Goal: Obtain resource: Download file/media

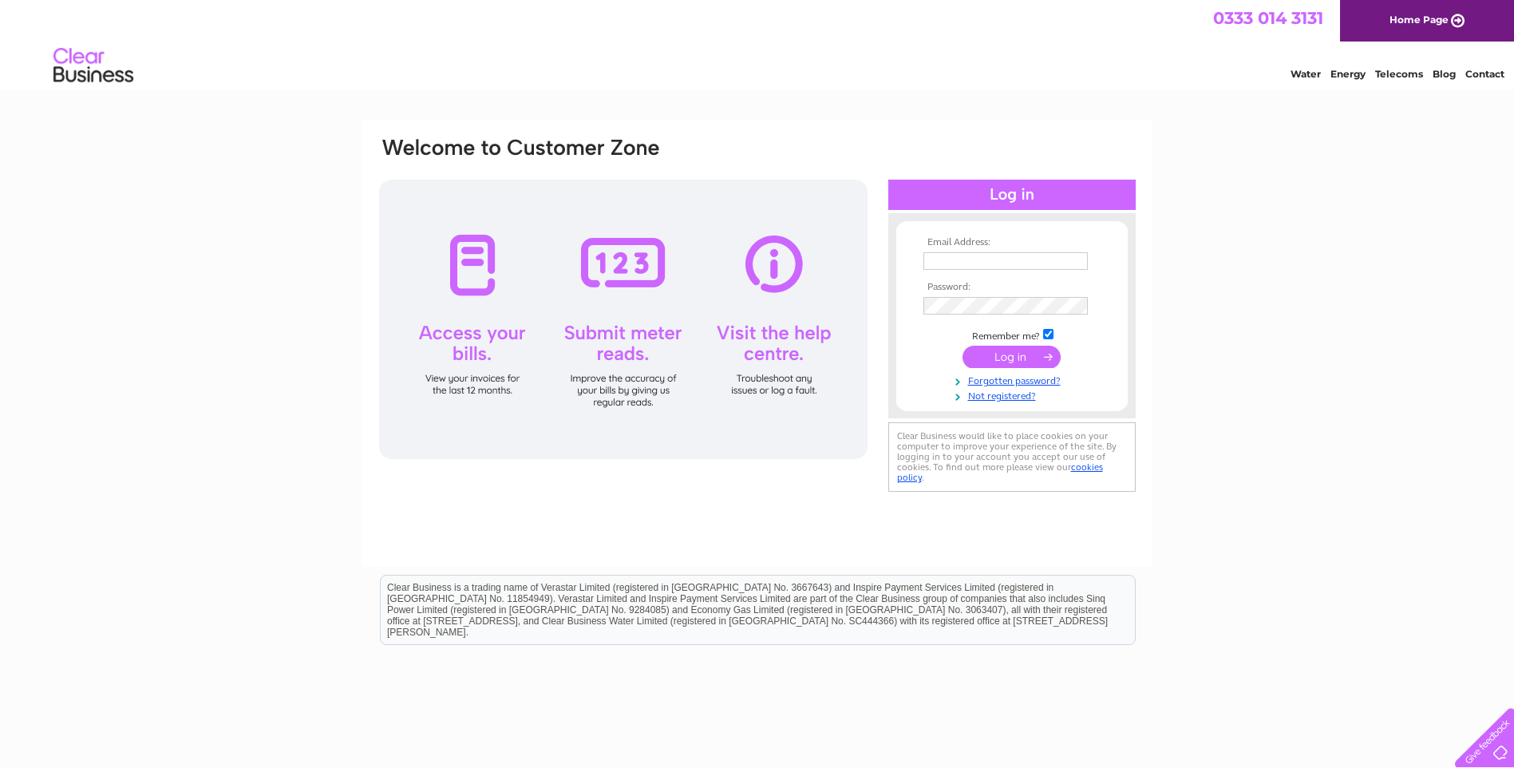
type input "accounts@arkvetclinic.co.uk"
click at [1008, 358] on input "submit" at bounding box center [1011, 357] width 98 height 22
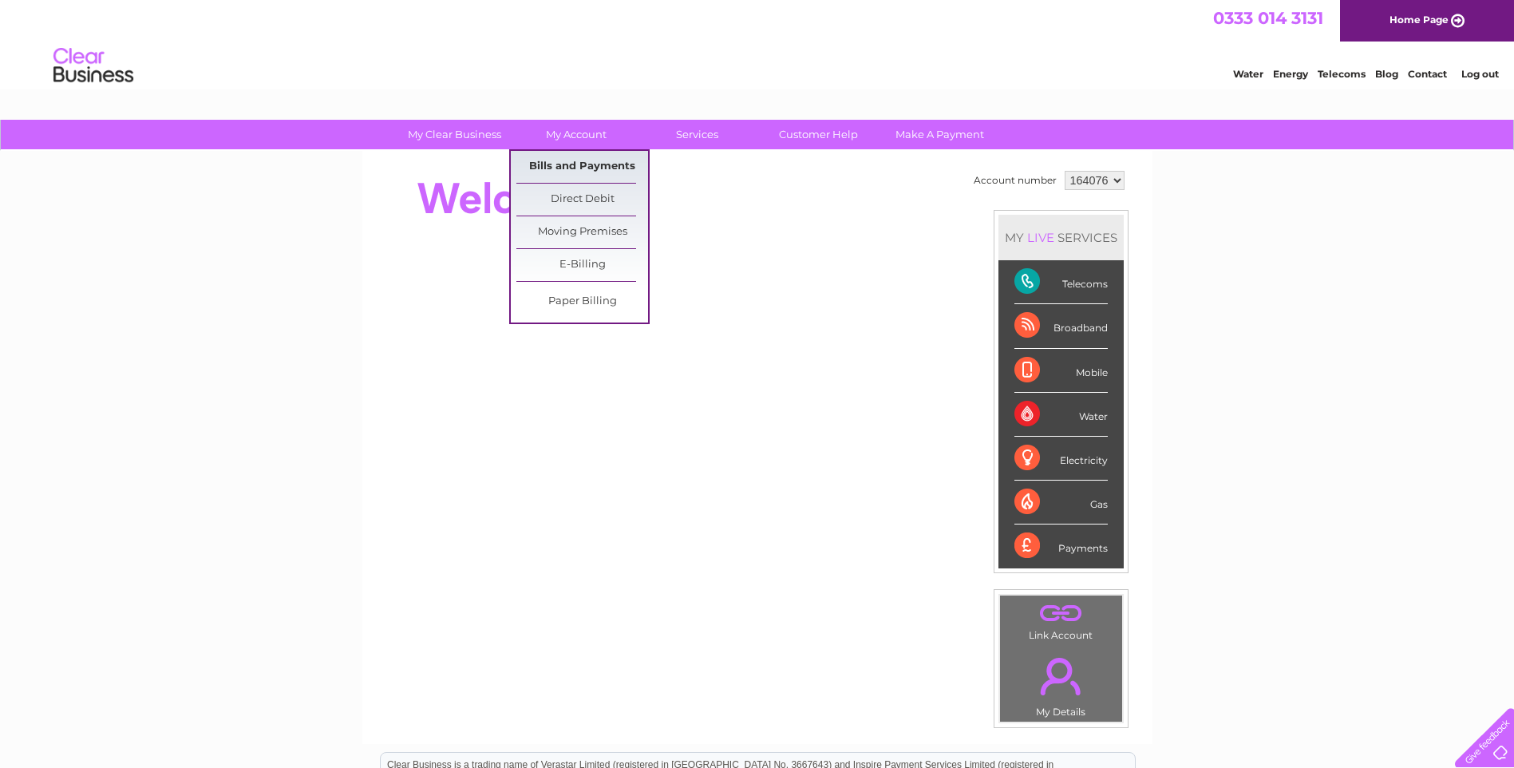
click at [571, 166] on link "Bills and Payments" at bounding box center [582, 167] width 132 height 32
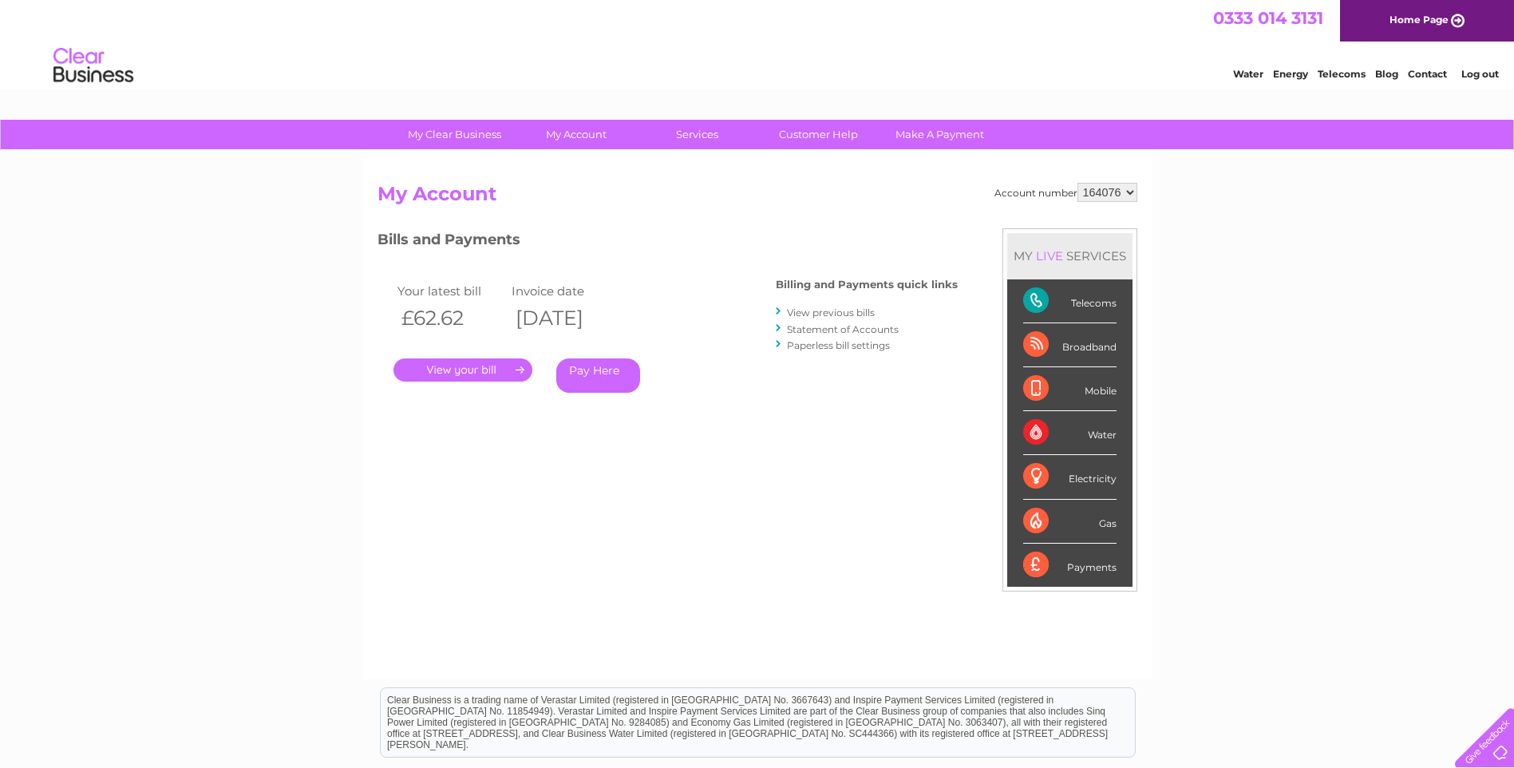
click at [484, 370] on link "." at bounding box center [462, 369] width 139 height 23
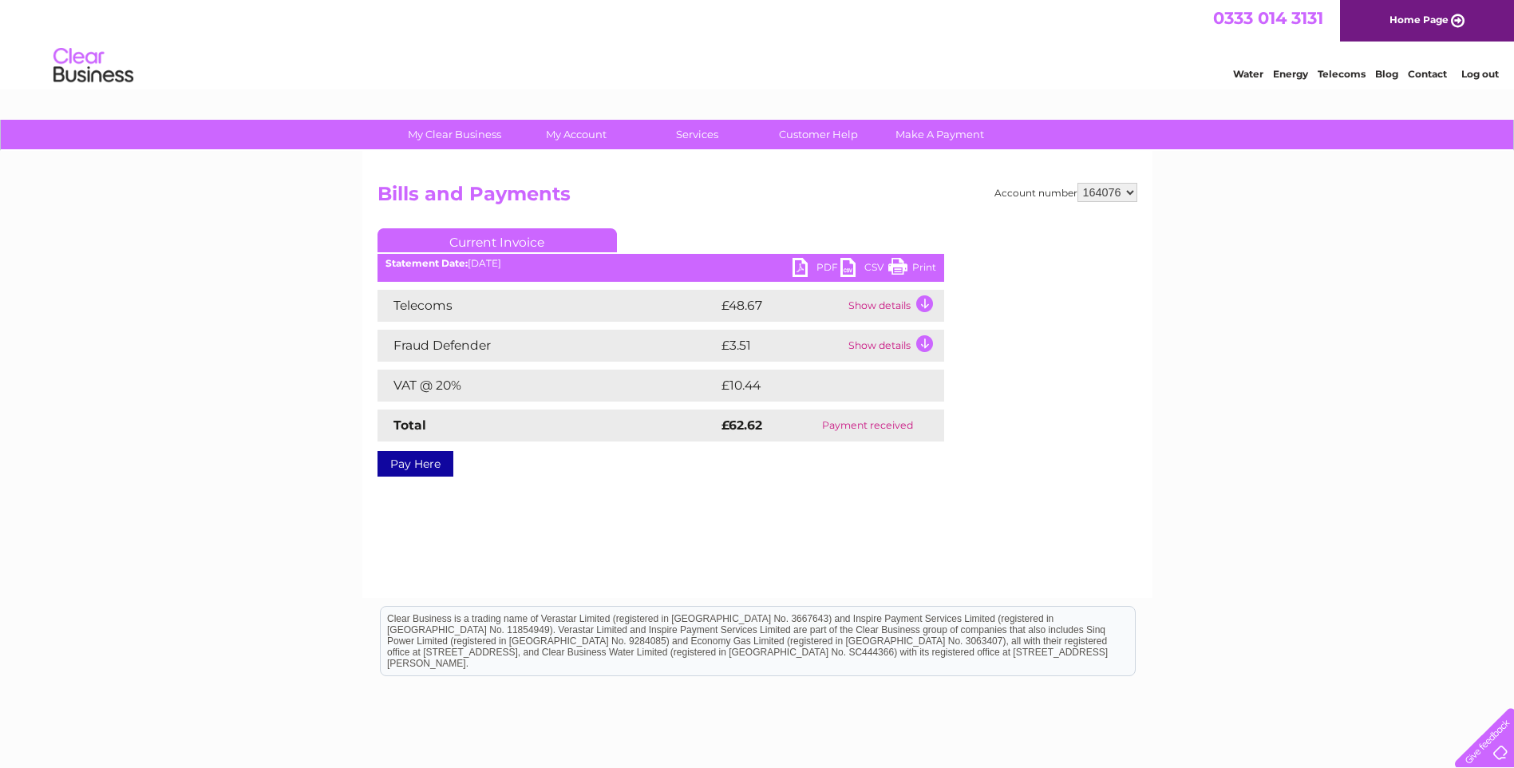
click at [801, 267] on link "PDF" at bounding box center [816, 269] width 48 height 23
click at [1131, 192] on select "164076 935033" at bounding box center [1107, 192] width 60 height 19
select select "935033"
click at [1077, 183] on select "164076 935033" at bounding box center [1107, 192] width 60 height 19
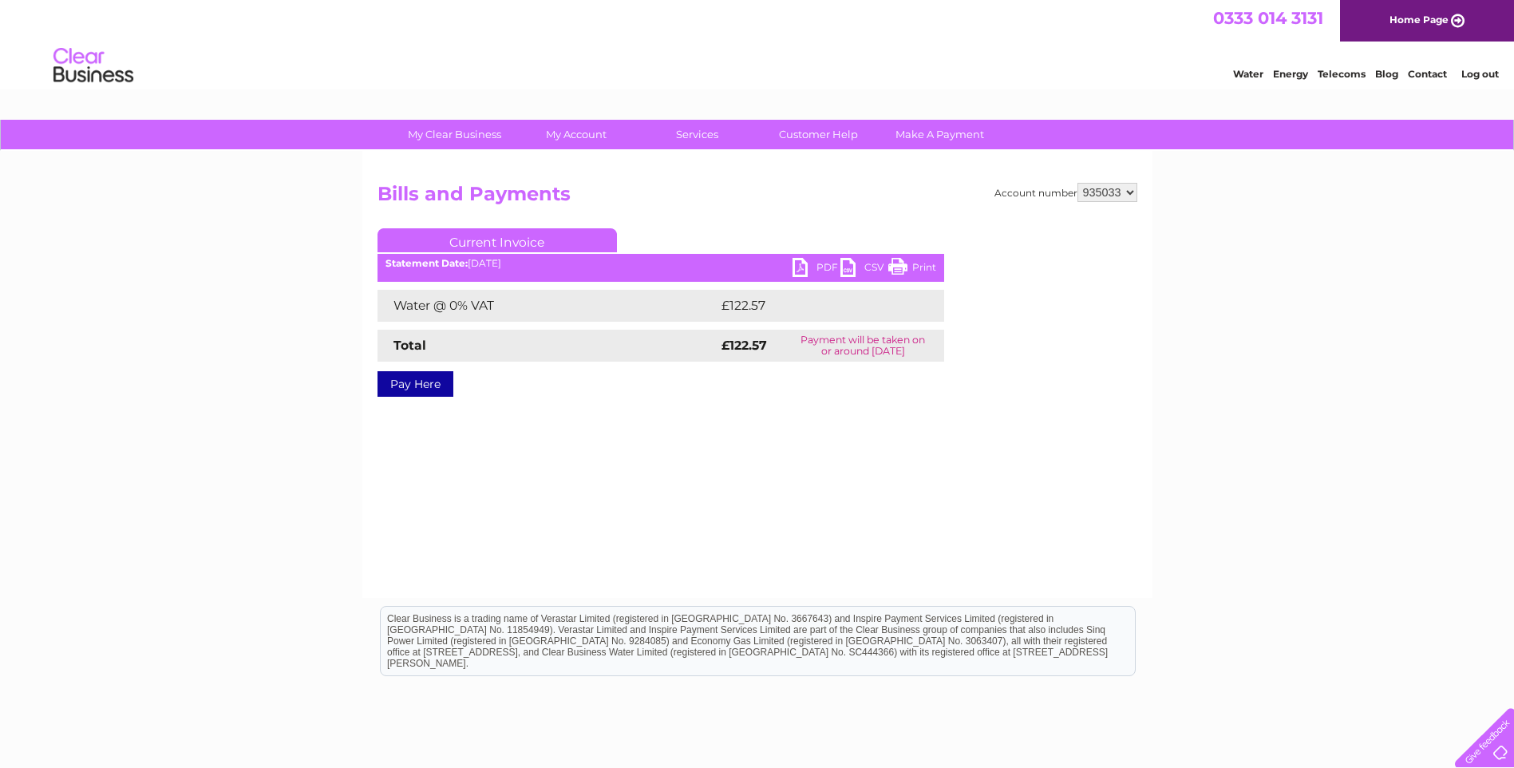
click at [801, 267] on link "PDF" at bounding box center [816, 269] width 48 height 23
click at [1484, 73] on link "Log out" at bounding box center [1480, 74] width 38 height 12
